Goal: Task Accomplishment & Management: Manage account settings

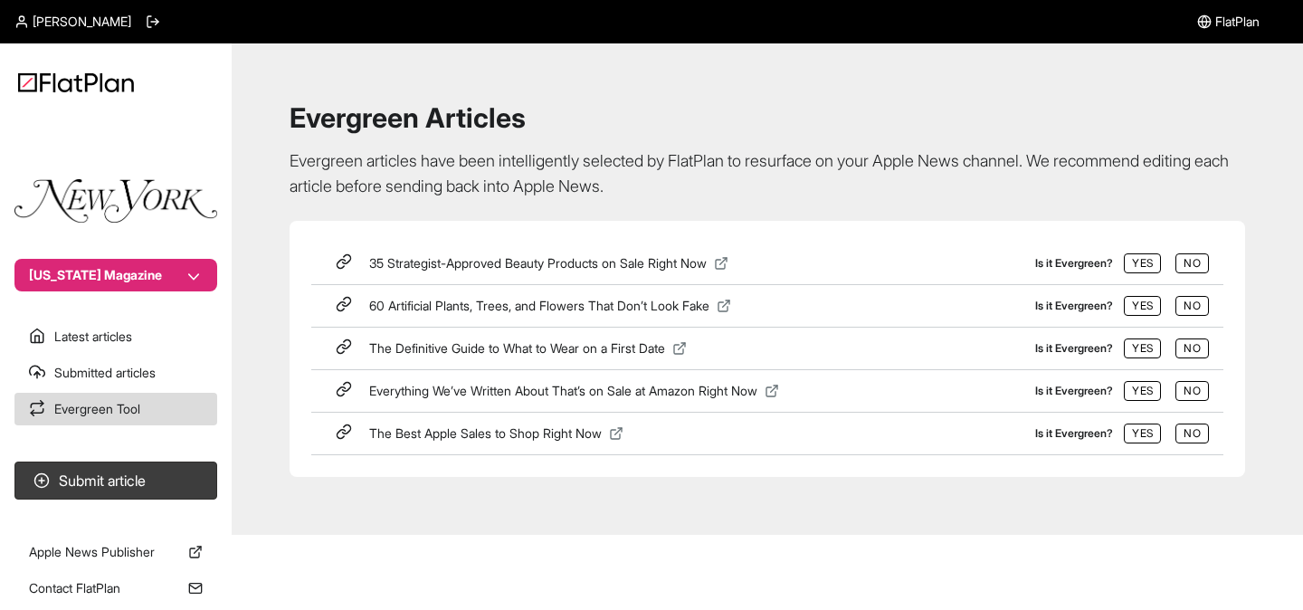
click at [1222, 21] on span "FlatPlan" at bounding box center [1237, 22] width 44 height 18
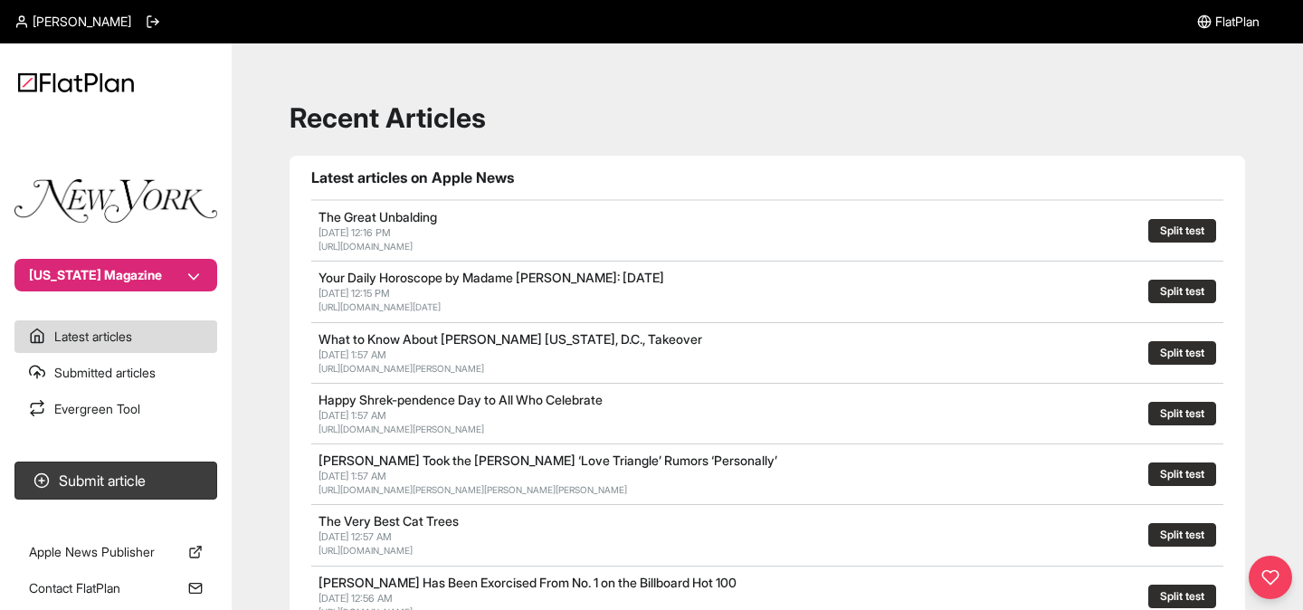
click at [67, 14] on span "[PERSON_NAME]" at bounding box center [82, 22] width 99 height 18
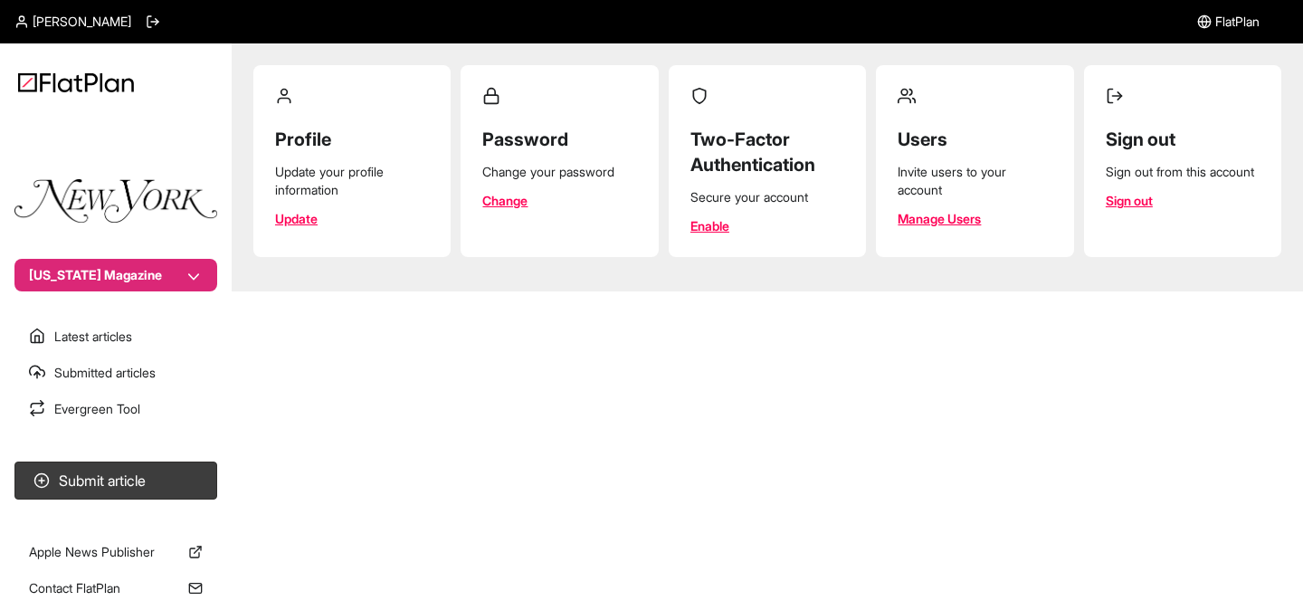
click at [960, 216] on link "Manage Users" at bounding box center [938, 219] width 83 height 18
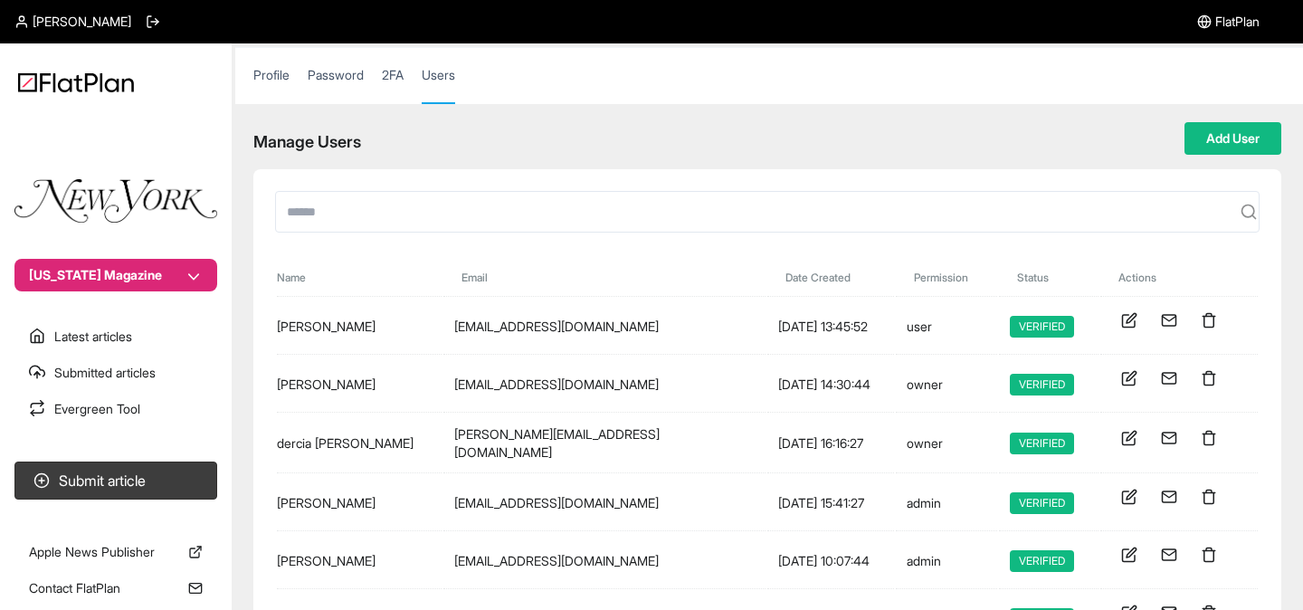
click at [286, 82] on link "Profile" at bounding box center [271, 84] width 36 height 36
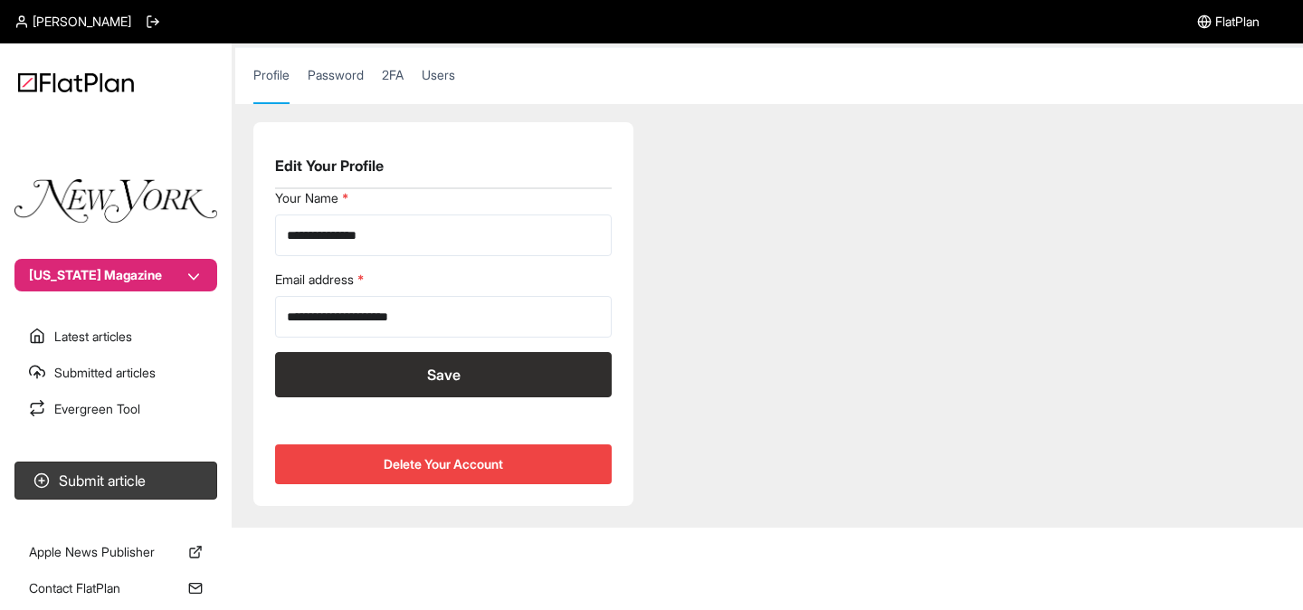
click at [352, 85] on link "Password" at bounding box center [336, 84] width 56 height 36
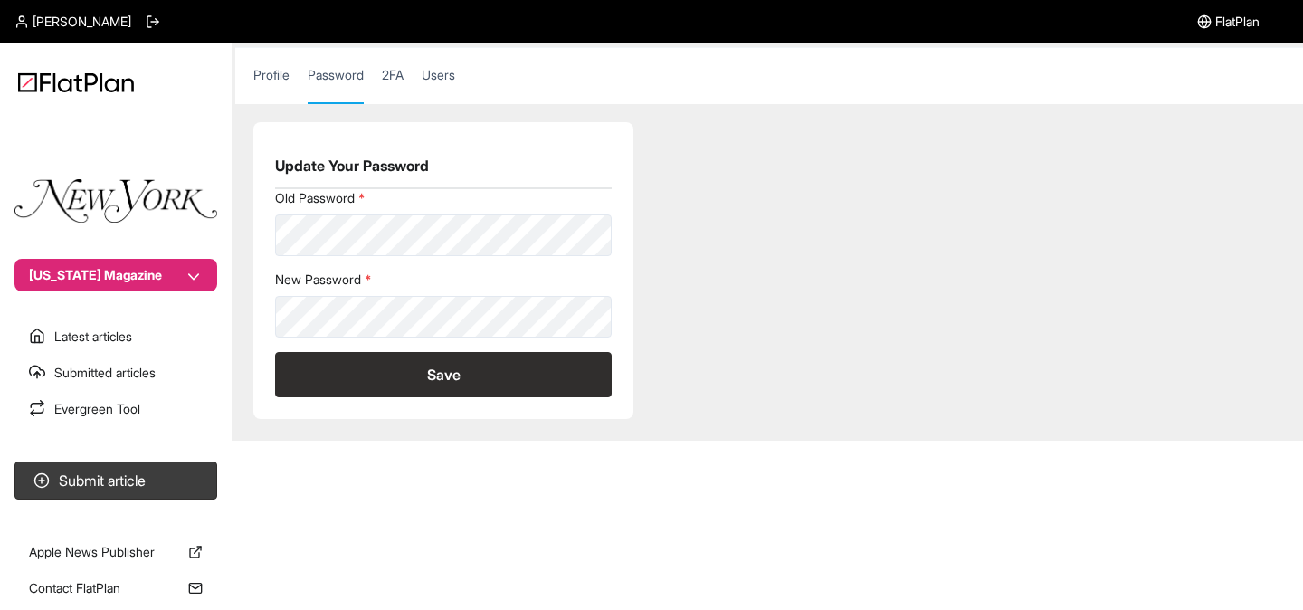
click at [403, 81] on link "2FA" at bounding box center [393, 84] width 22 height 36
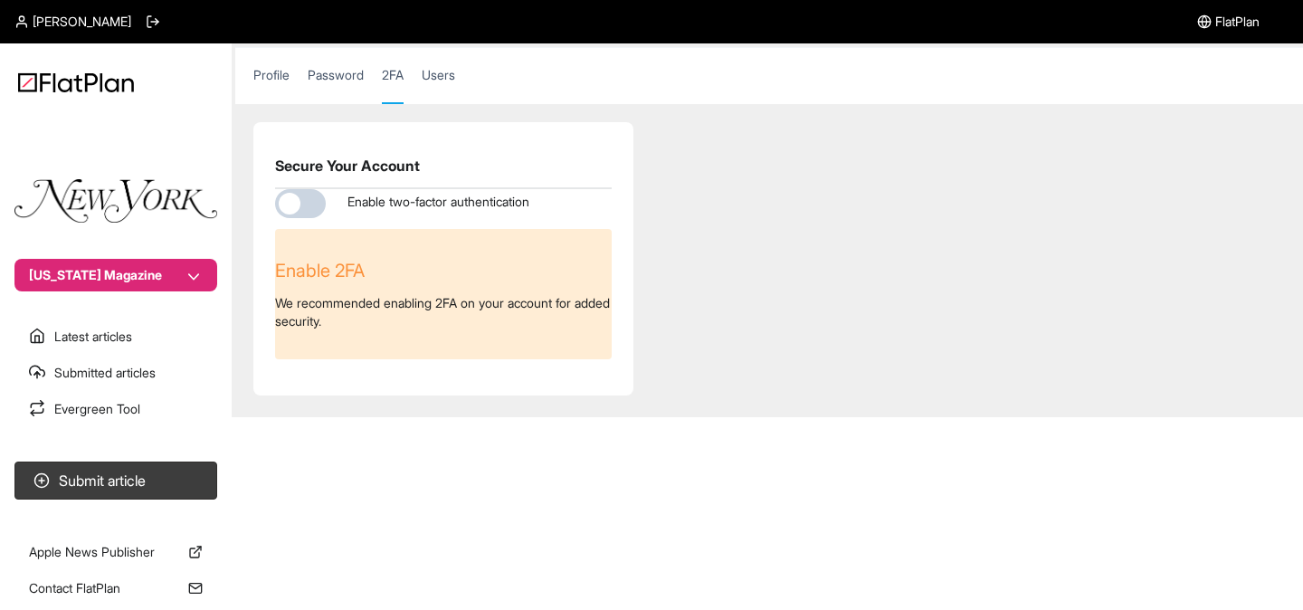
click at [450, 86] on link "Users" at bounding box center [438, 84] width 33 height 36
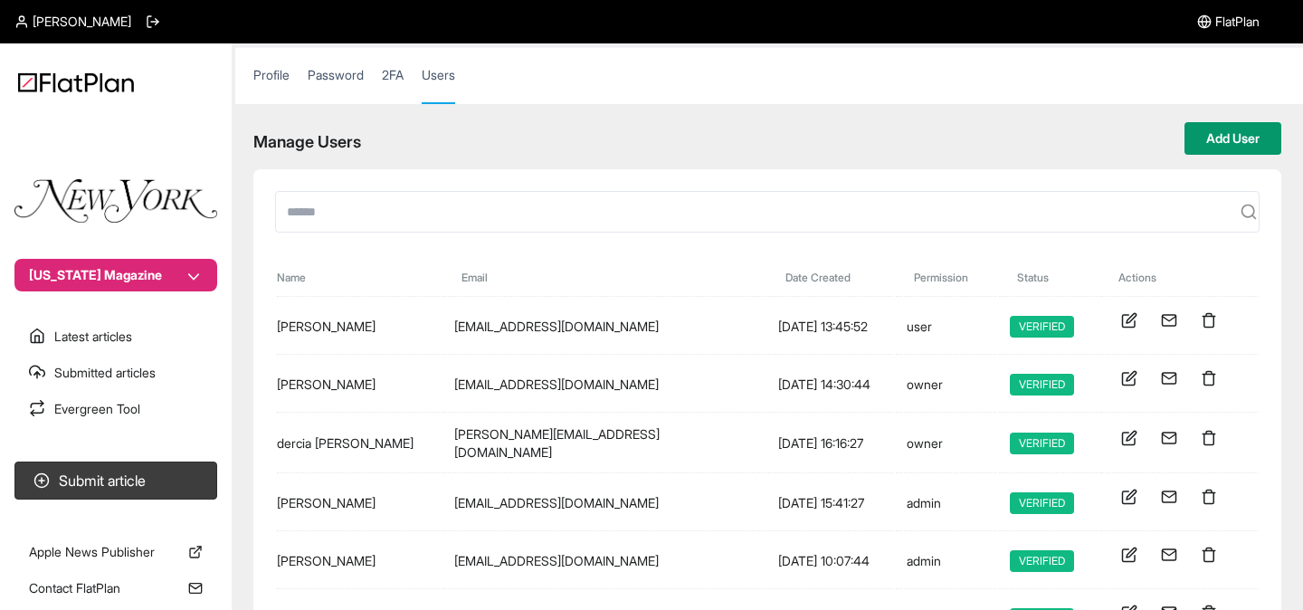
click at [1224, 146] on button "Add User" at bounding box center [1232, 138] width 97 height 33
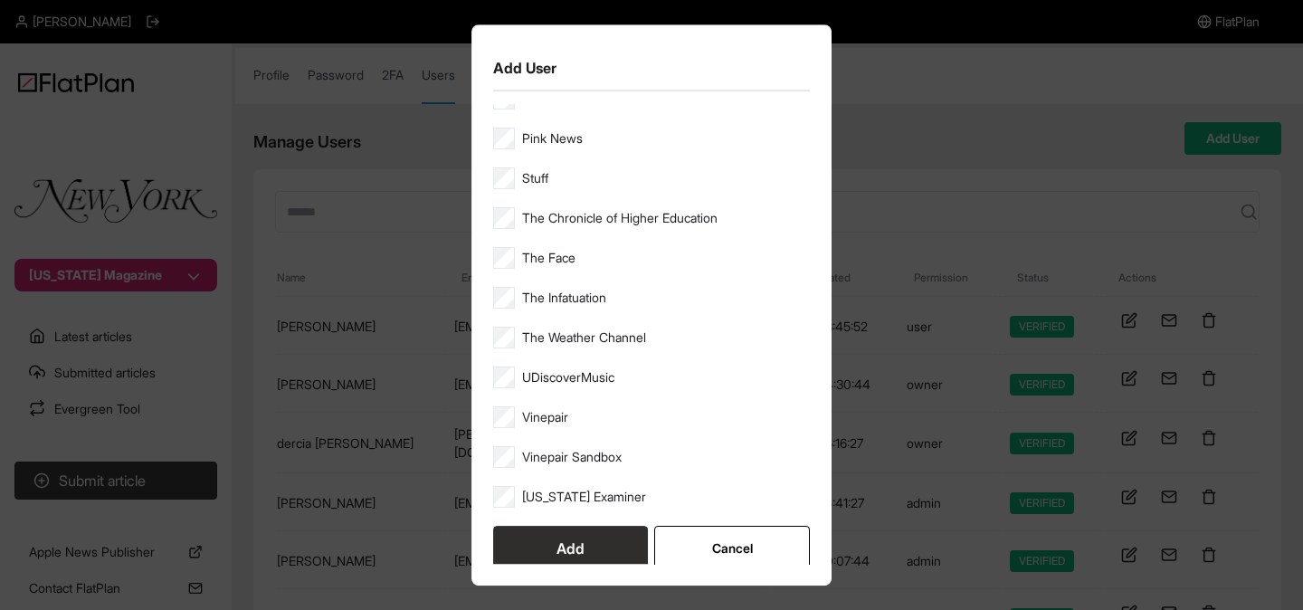
scroll to position [1029, 0]
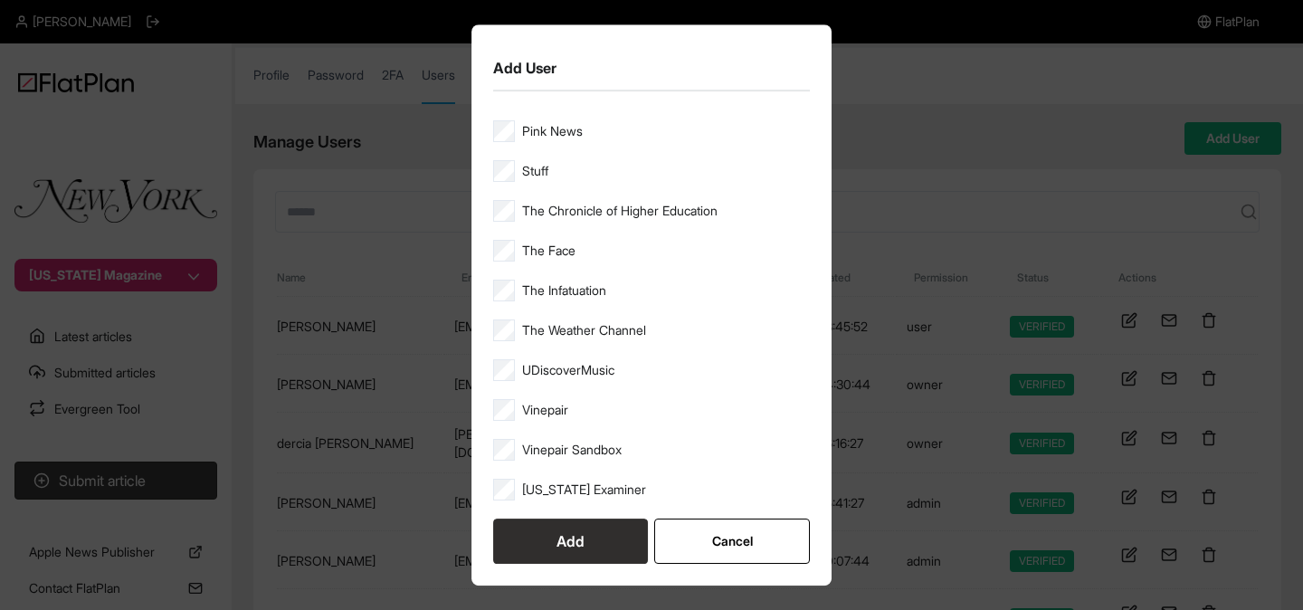
click at [573, 542] on button "Add" at bounding box center [570, 540] width 155 height 45
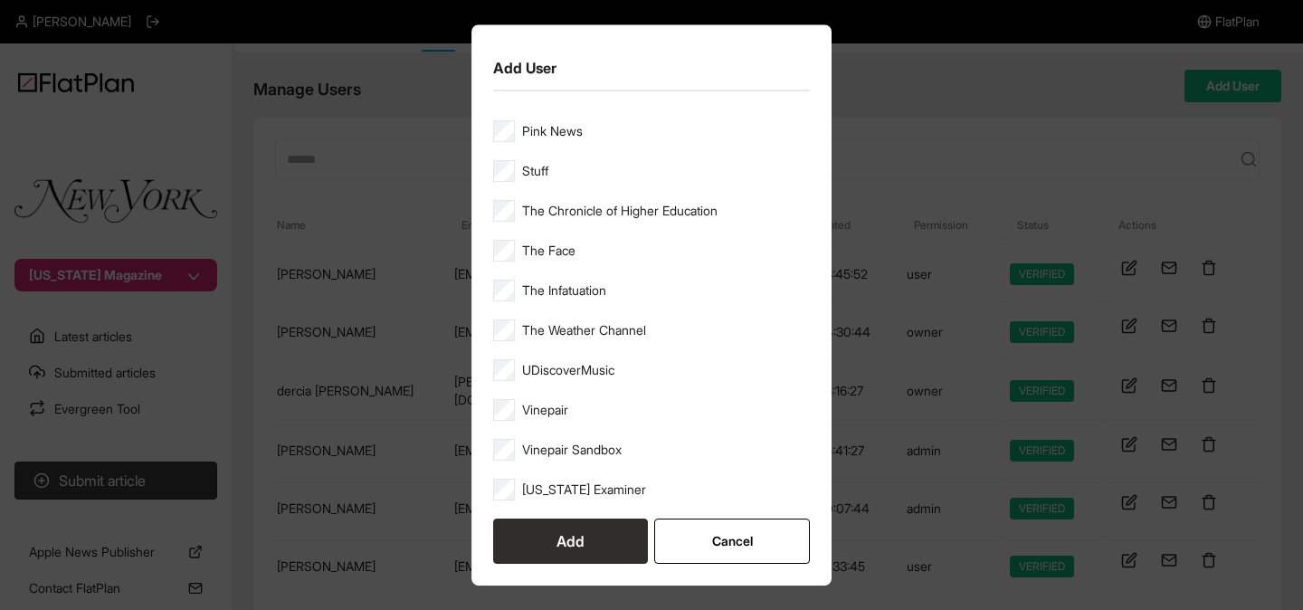
scroll to position [60, 0]
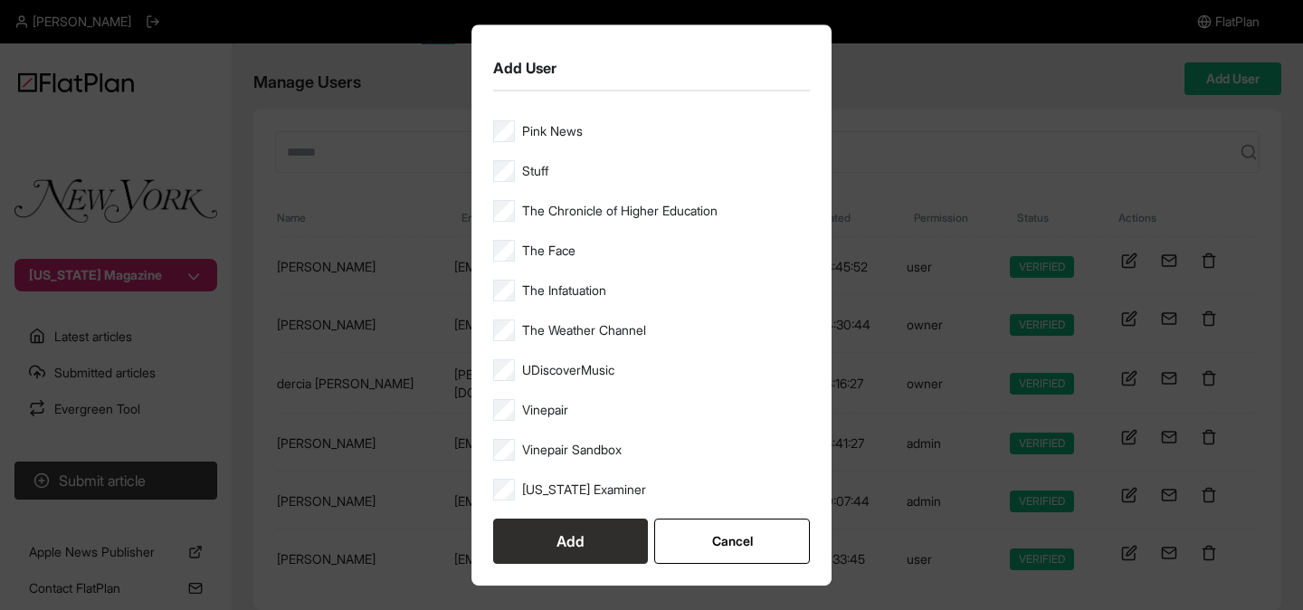
click at [538, 541] on button "Add" at bounding box center [570, 540] width 155 height 45
click at [636, 541] on button "Add" at bounding box center [570, 540] width 155 height 45
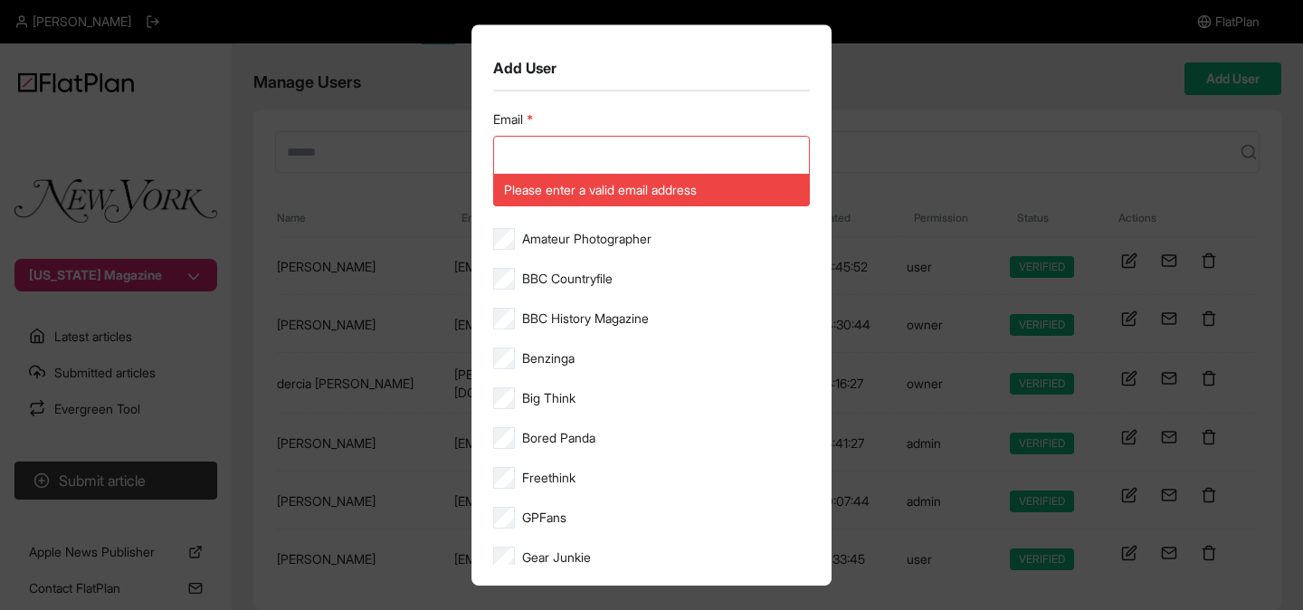
scroll to position [0, 0]
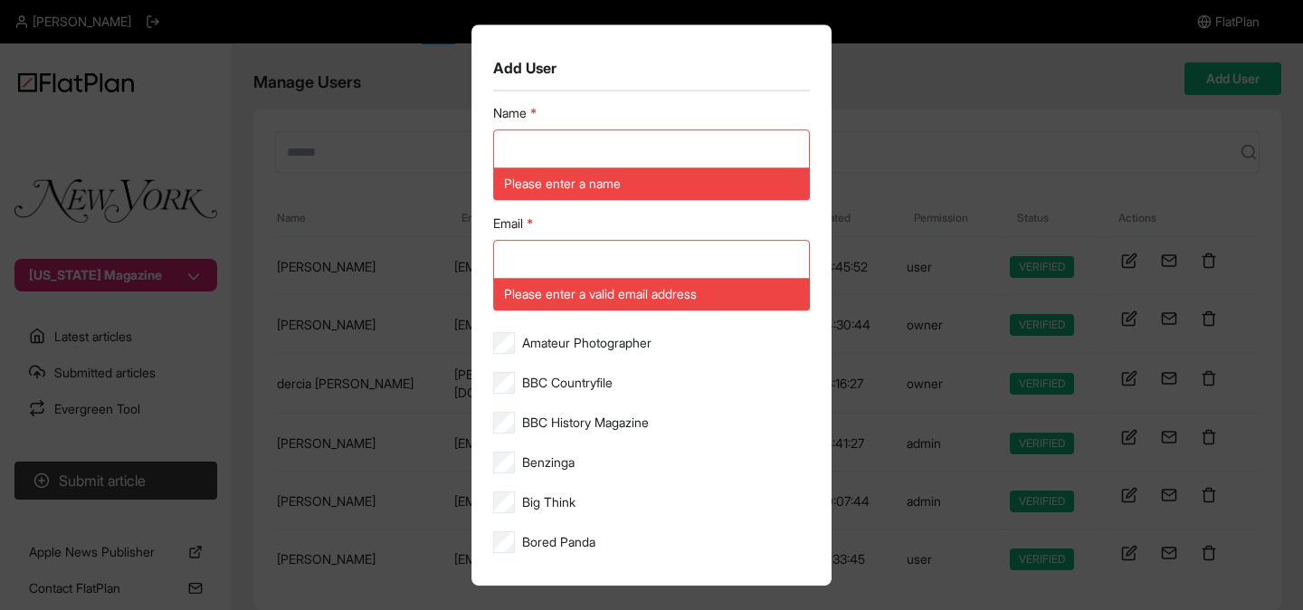
click at [929, 127] on div "Add User Name Please enter a name Email Please enter a valid email address Amat…" at bounding box center [651, 305] width 1303 height 610
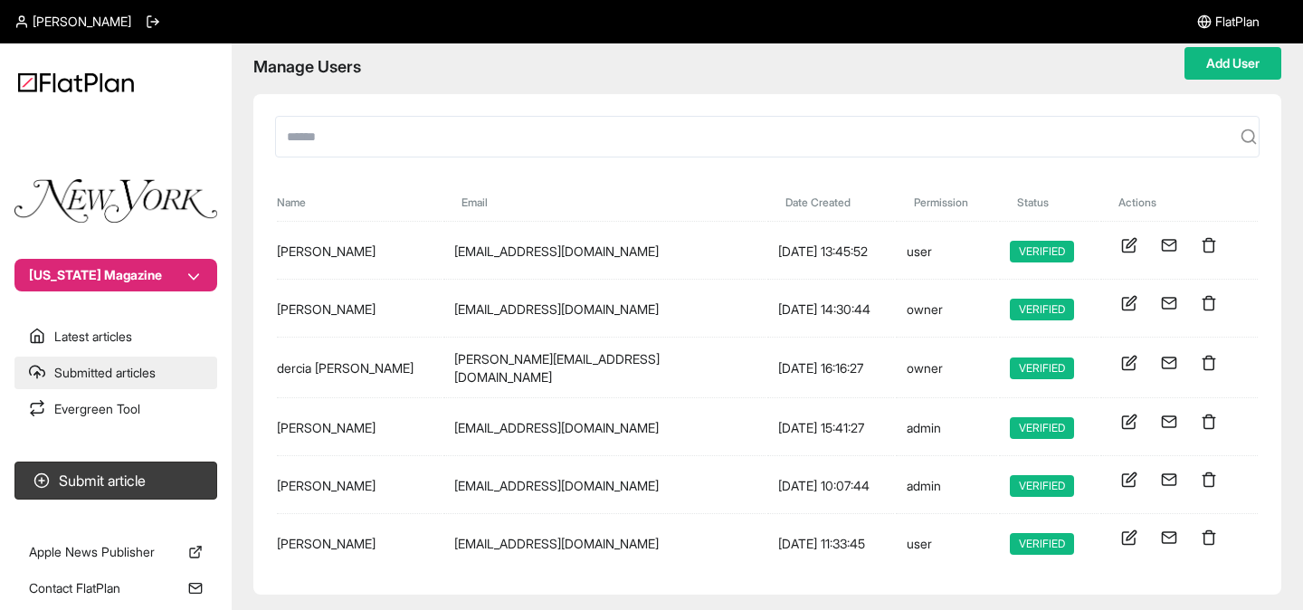
scroll to position [79, 0]
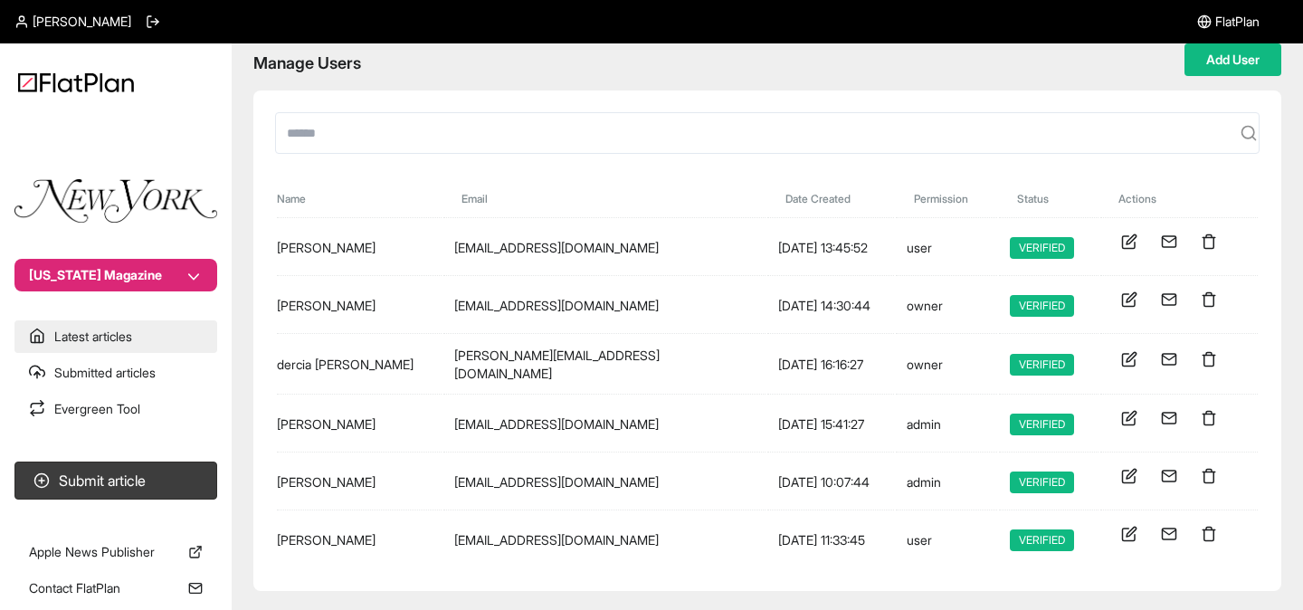
click at [98, 344] on link "Latest articles" at bounding box center [115, 336] width 203 height 33
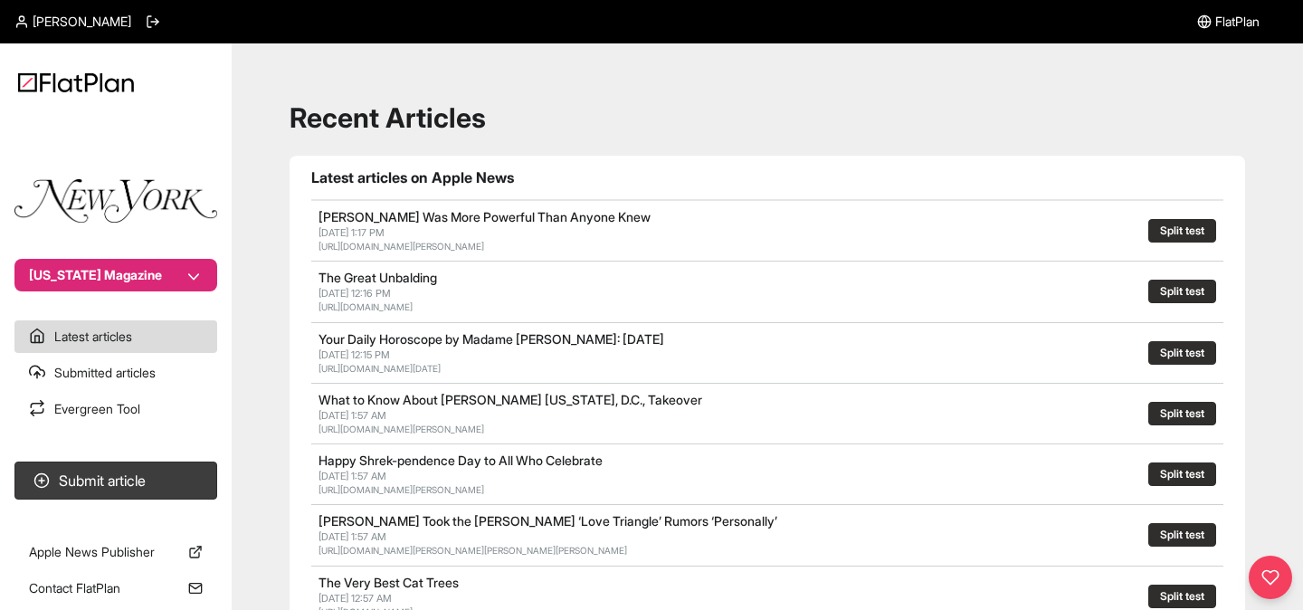
click at [1171, 228] on button "Split test" at bounding box center [1182, 231] width 68 height 24
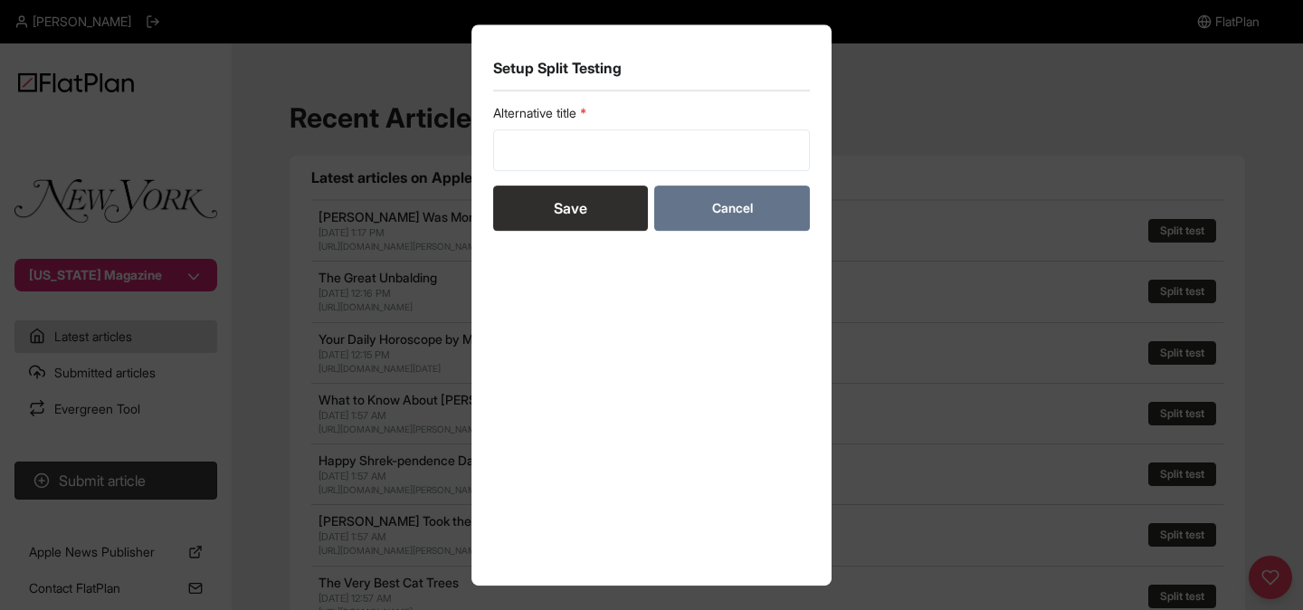
click at [732, 204] on button "Cancel" at bounding box center [731, 207] width 155 height 45
